Goal: Information Seeking & Learning: Check status

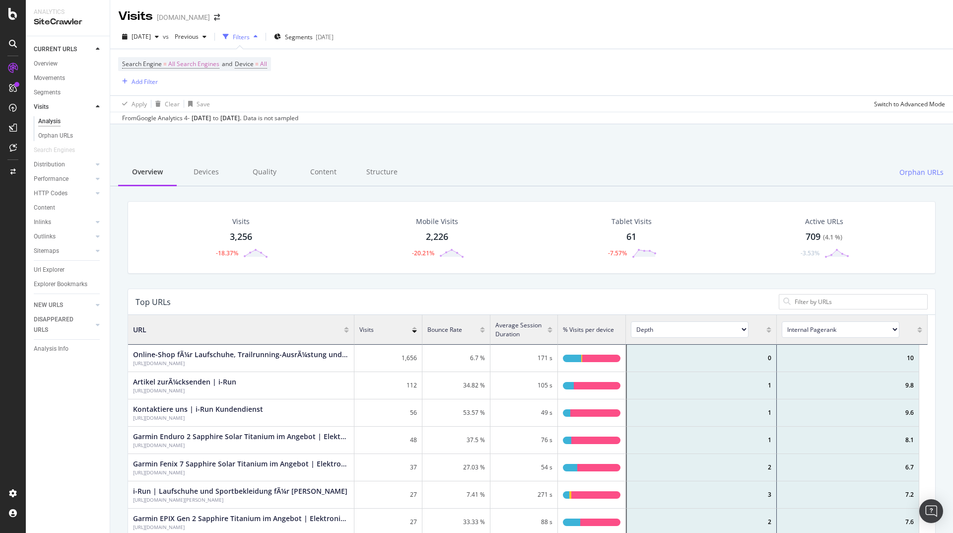
scroll to position [290, 792]
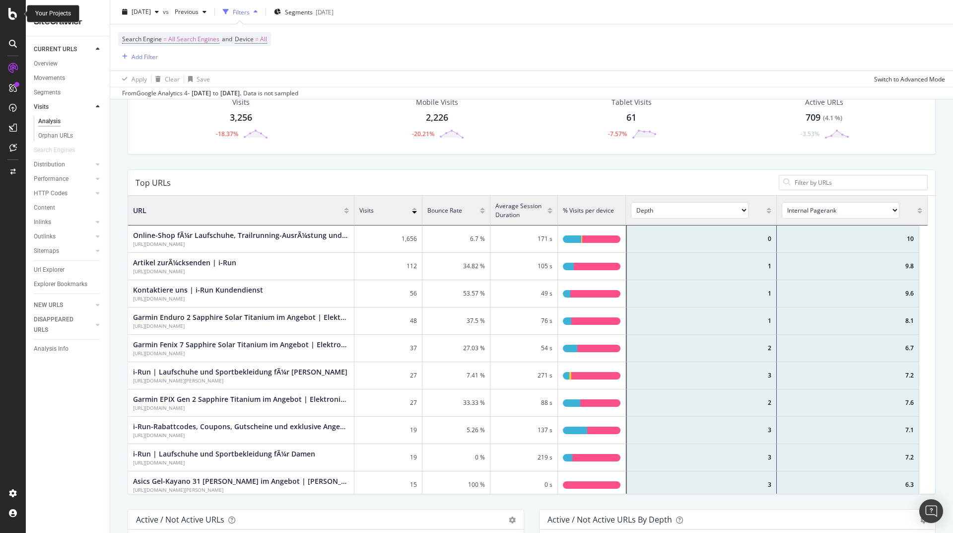
click at [15, 16] on icon at bounding box center [12, 14] width 9 height 12
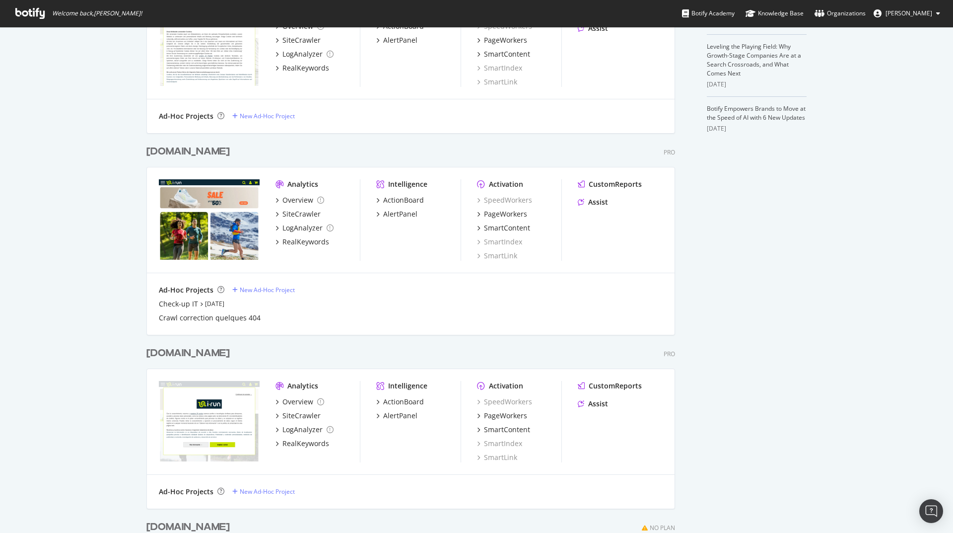
scroll to position [358, 0]
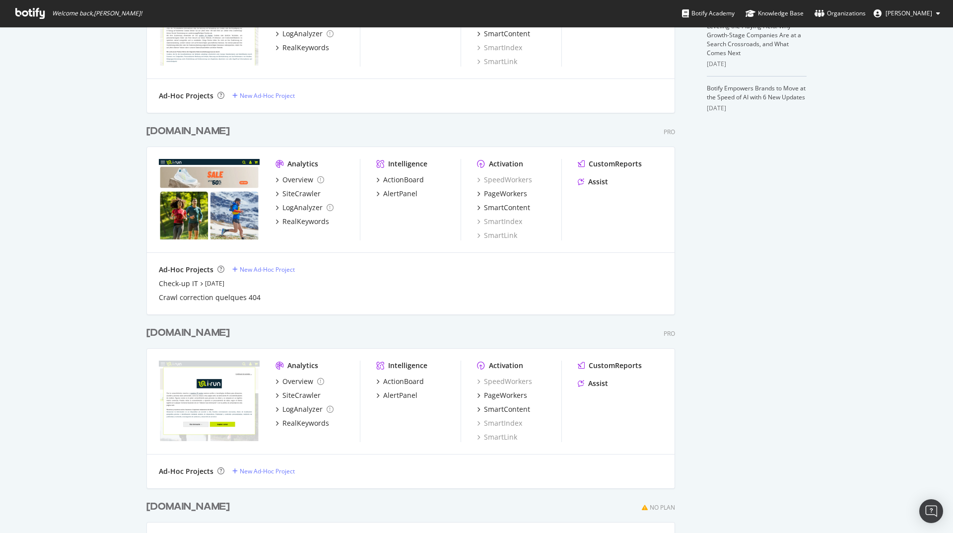
click at [163, 333] on div "[DOMAIN_NAME]" at bounding box center [187, 333] width 83 height 14
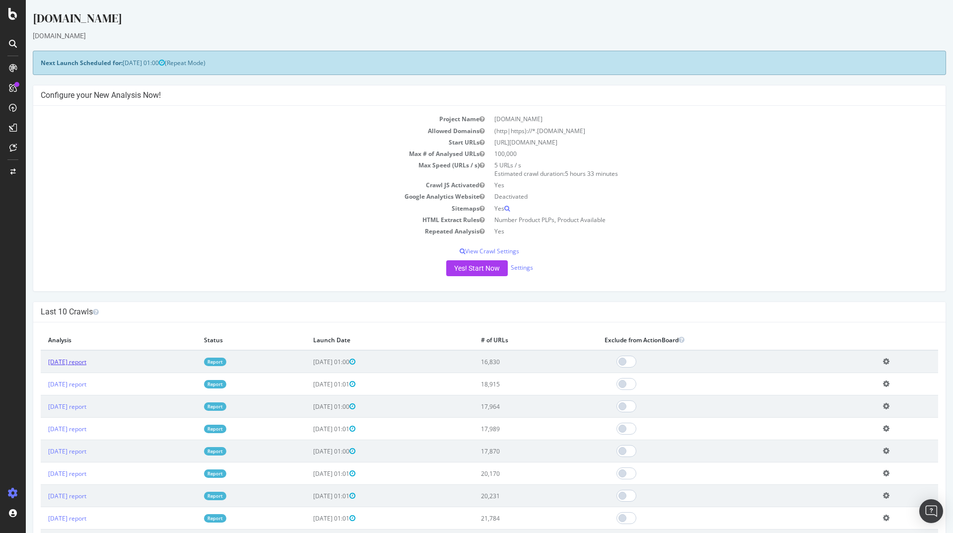
click at [86, 362] on link "[DATE] report" at bounding box center [67, 362] width 38 height 8
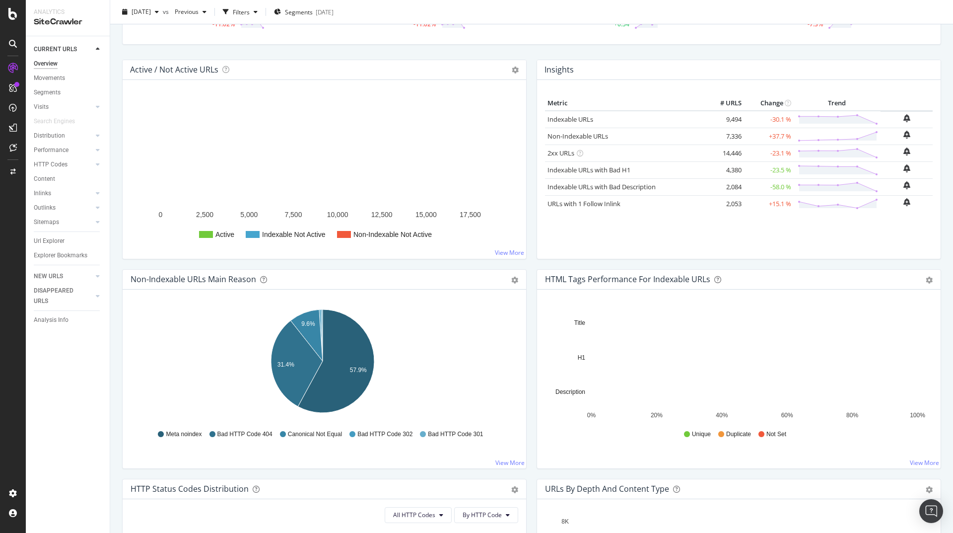
scroll to position [238, 0]
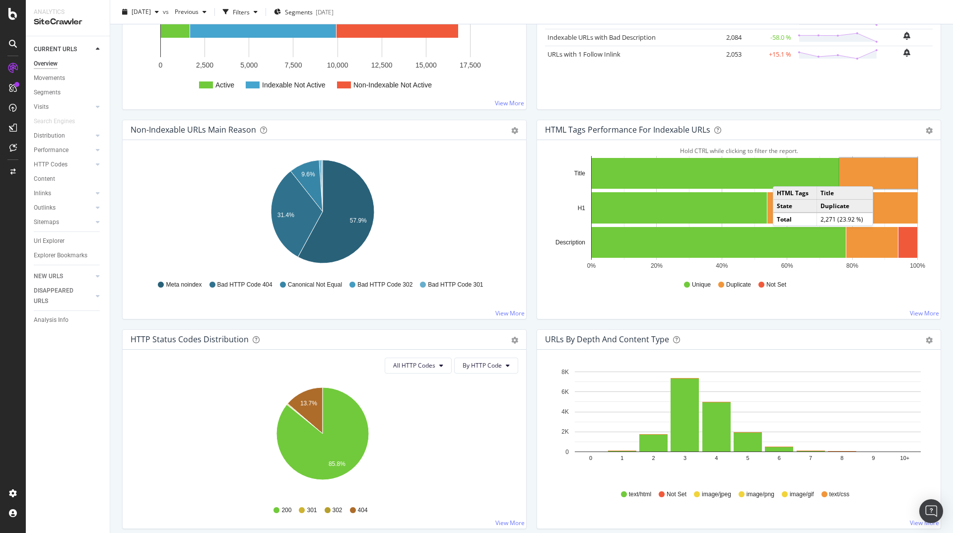
click at [874, 176] on rect "A chart." at bounding box center [878, 173] width 77 height 31
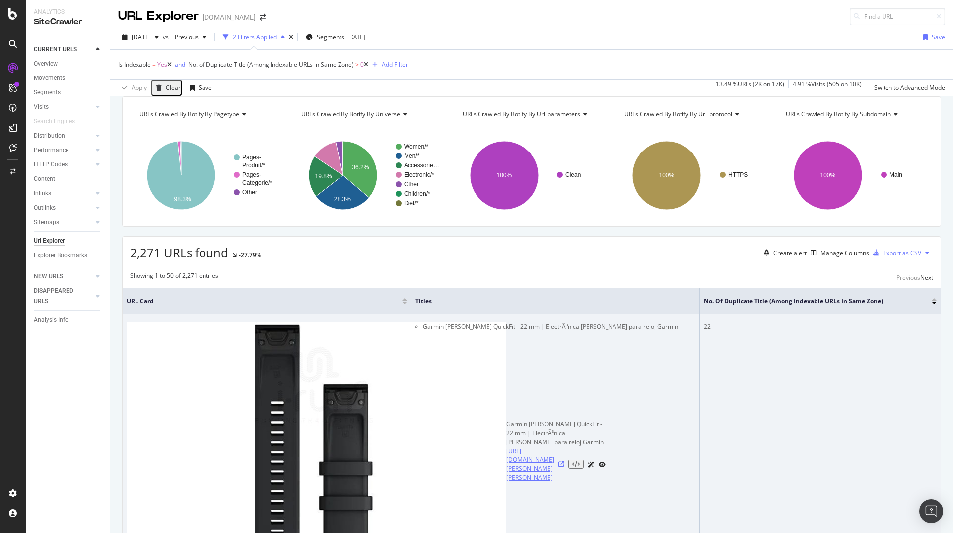
click at [506, 446] on link "[URL][DOMAIN_NAME][PERSON_NAME][PERSON_NAME]" at bounding box center [530, 464] width 48 height 36
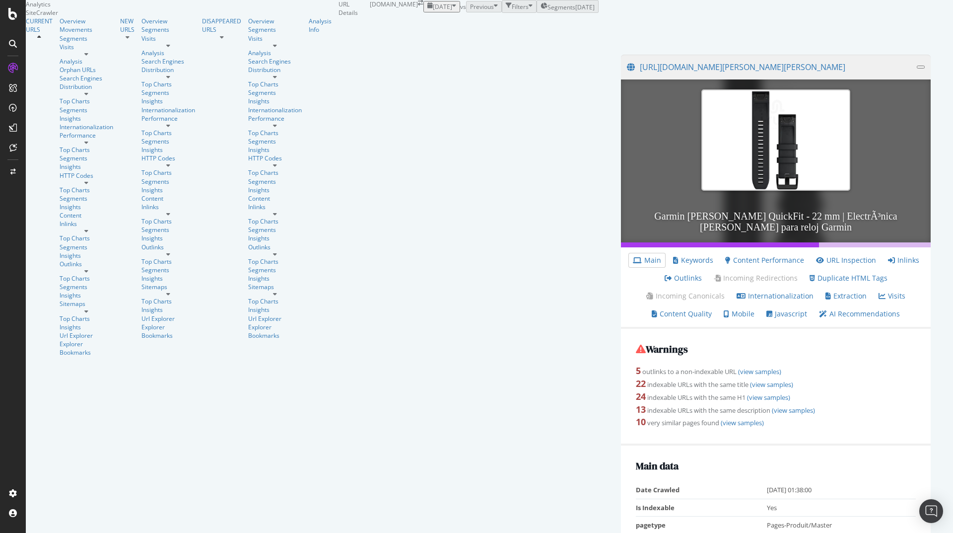
scroll to position [179, 0]
click at [888, 255] on link "Inlinks" at bounding box center [903, 260] width 31 height 10
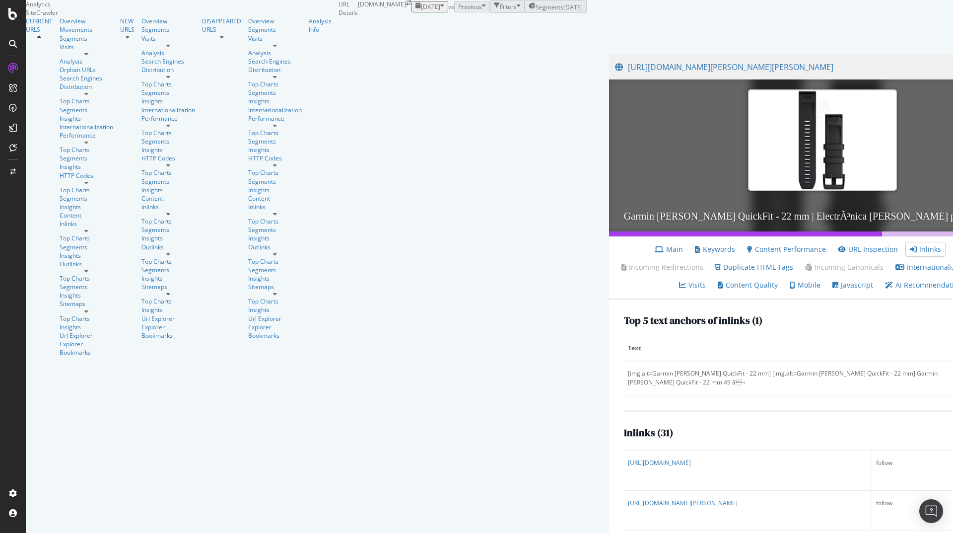
scroll to position [298, 0]
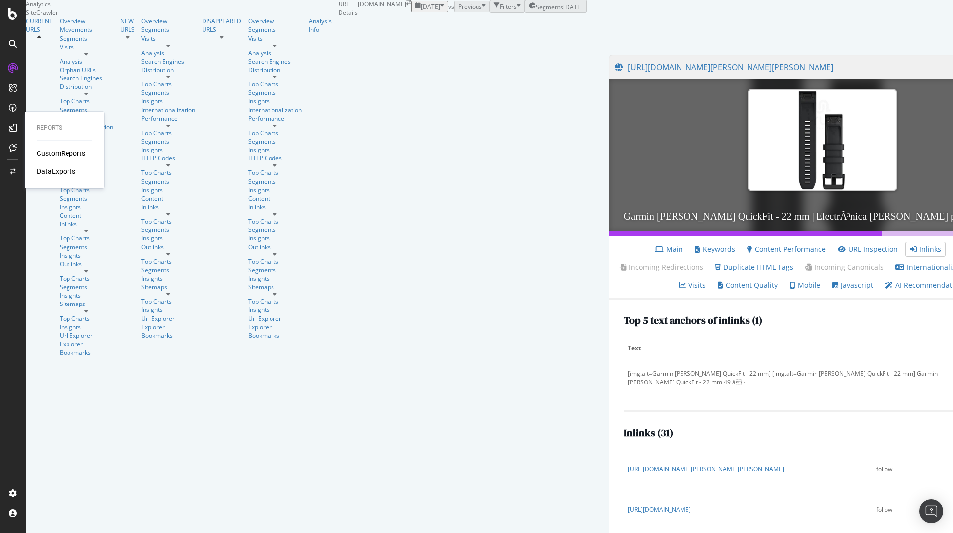
click at [58, 154] on div "CustomReports" at bounding box center [61, 153] width 49 height 10
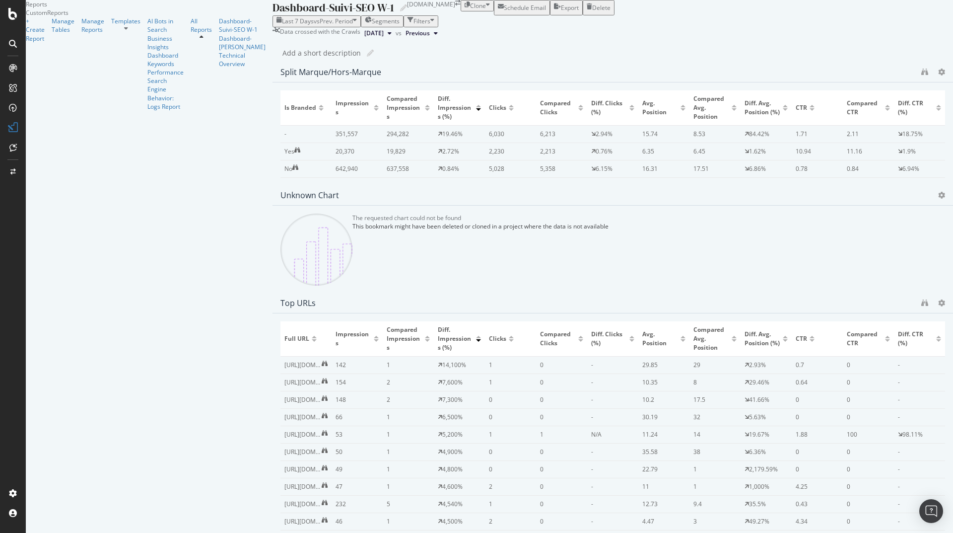
click at [387, 156] on div "19,829" at bounding box center [406, 151] width 39 height 9
click at [596, 156] on div "0.76%" at bounding box center [604, 151] width 17 height 9
click at [442, 360] on div "14,100%" at bounding box center [454, 364] width 24 height 9
